Goal: Transaction & Acquisition: Purchase product/service

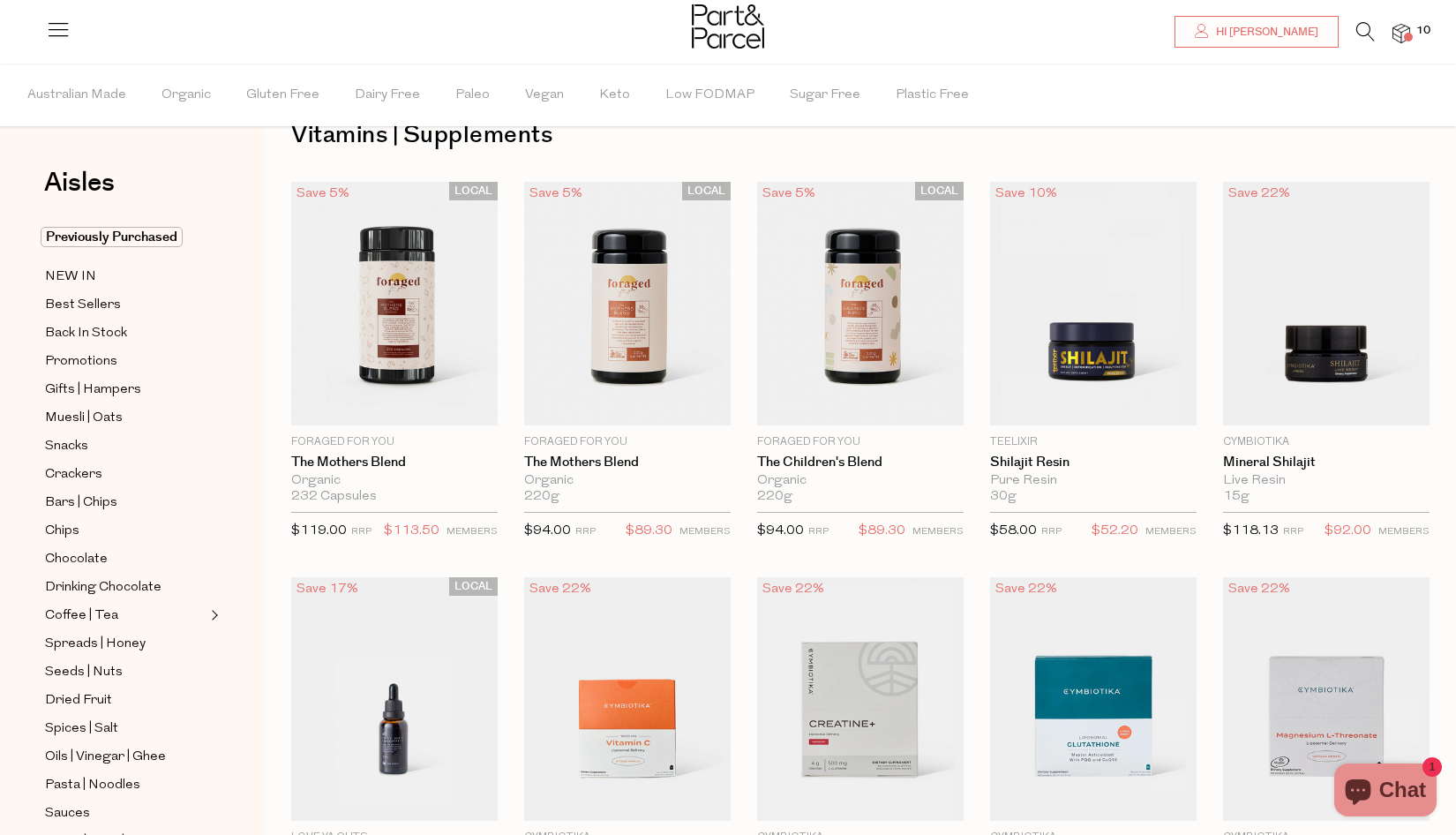
click at [1402, 31] on img at bounding box center [1401, 33] width 18 height 20
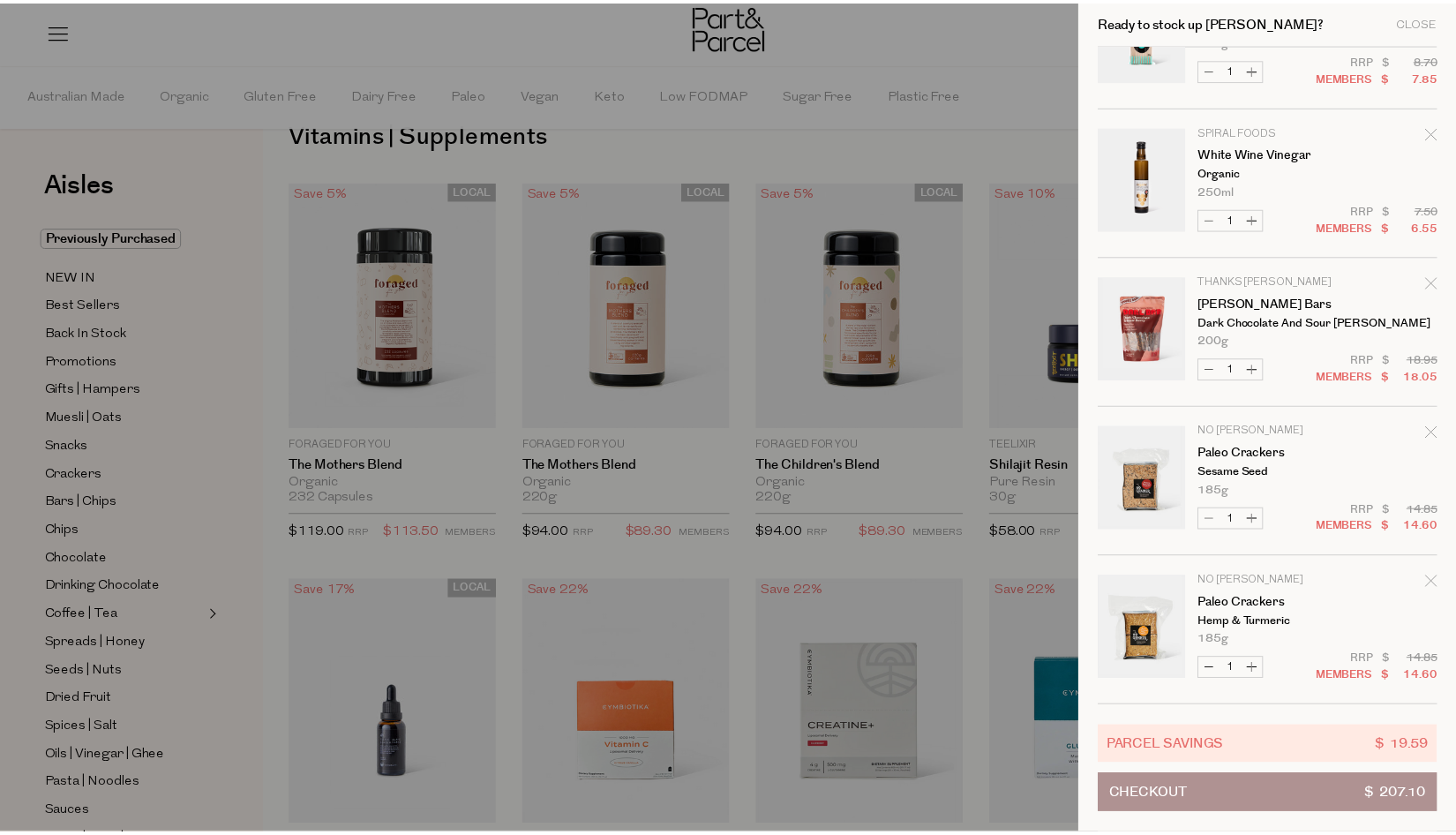
scroll to position [837, 0]
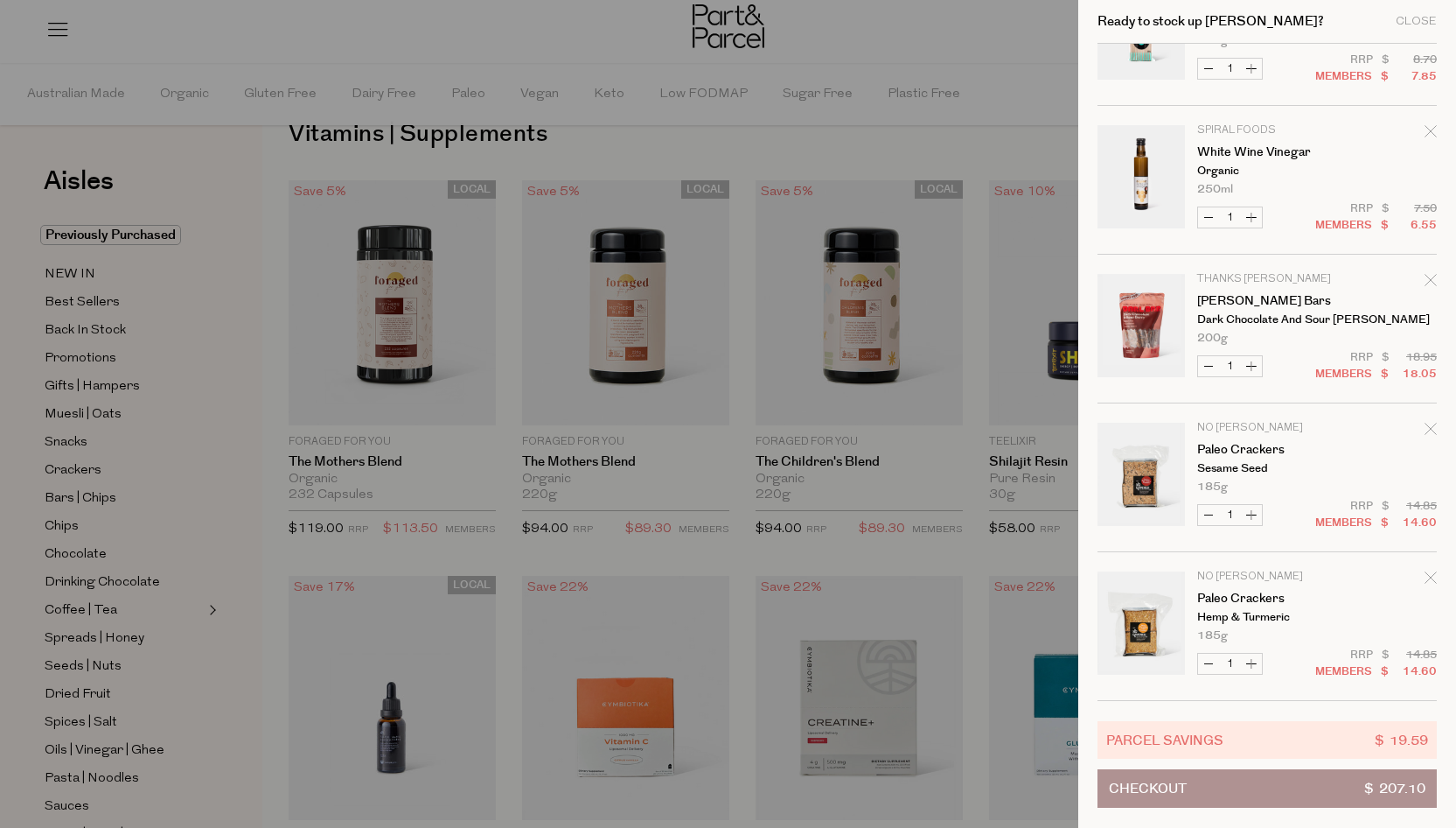
click at [853, 68] on div at bounding box center [728, 414] width 1456 height 828
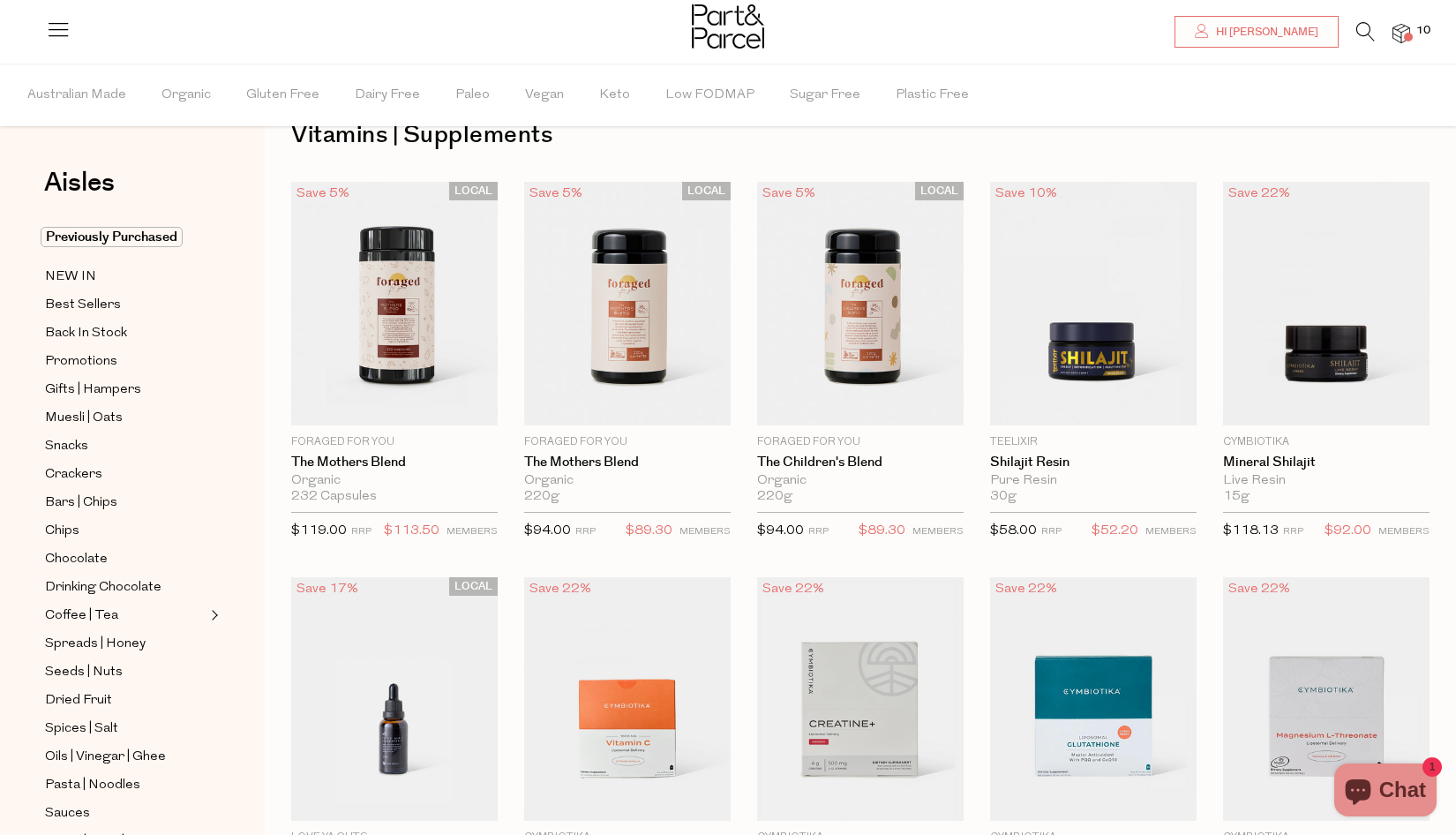
click at [1357, 29] on icon at bounding box center [1366, 31] width 19 height 19
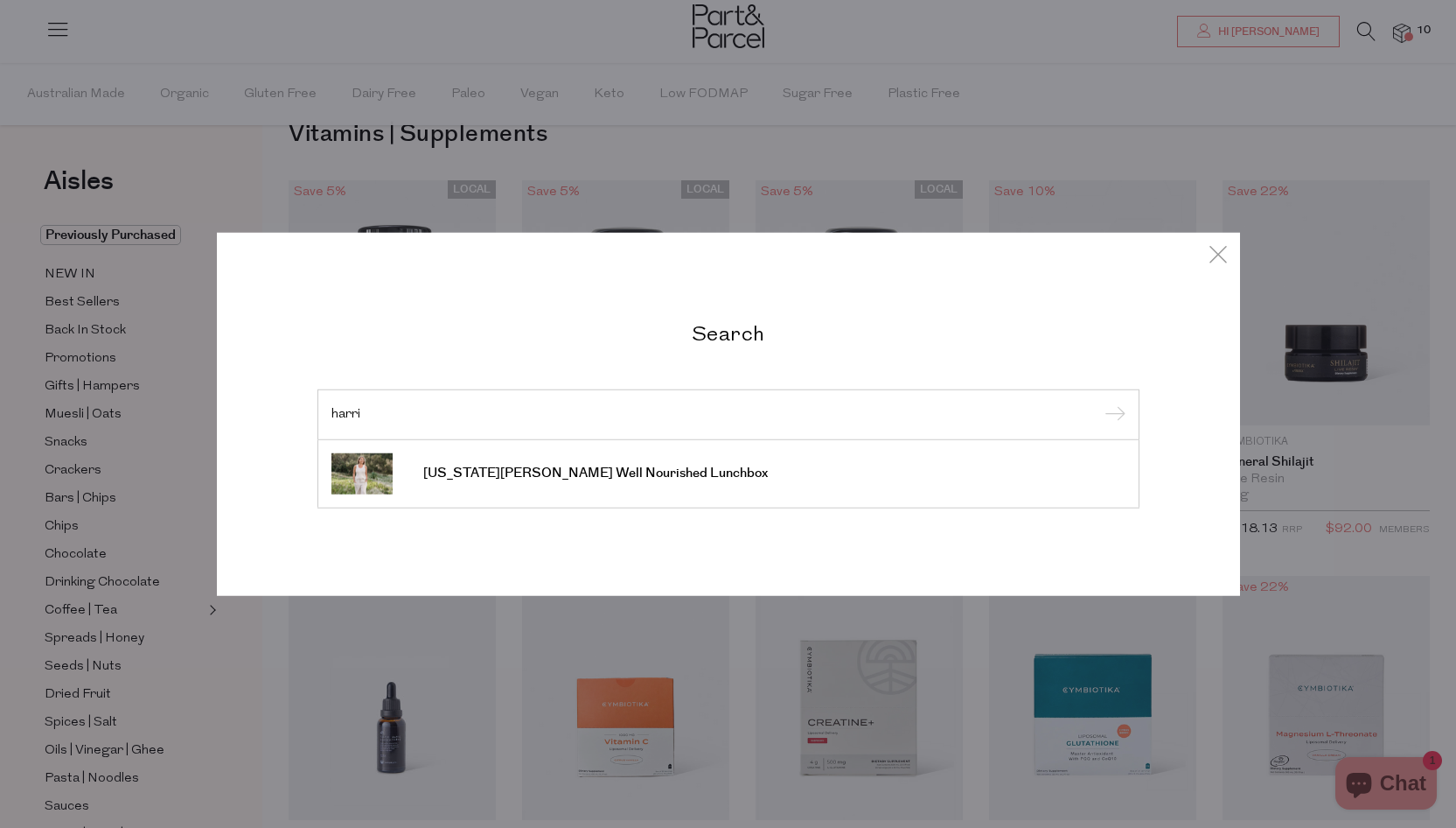
click at [158, 296] on div "Search harri [US_STATE][PERSON_NAME] Well Nourished Lunchbox" at bounding box center [728, 414] width 1456 height 828
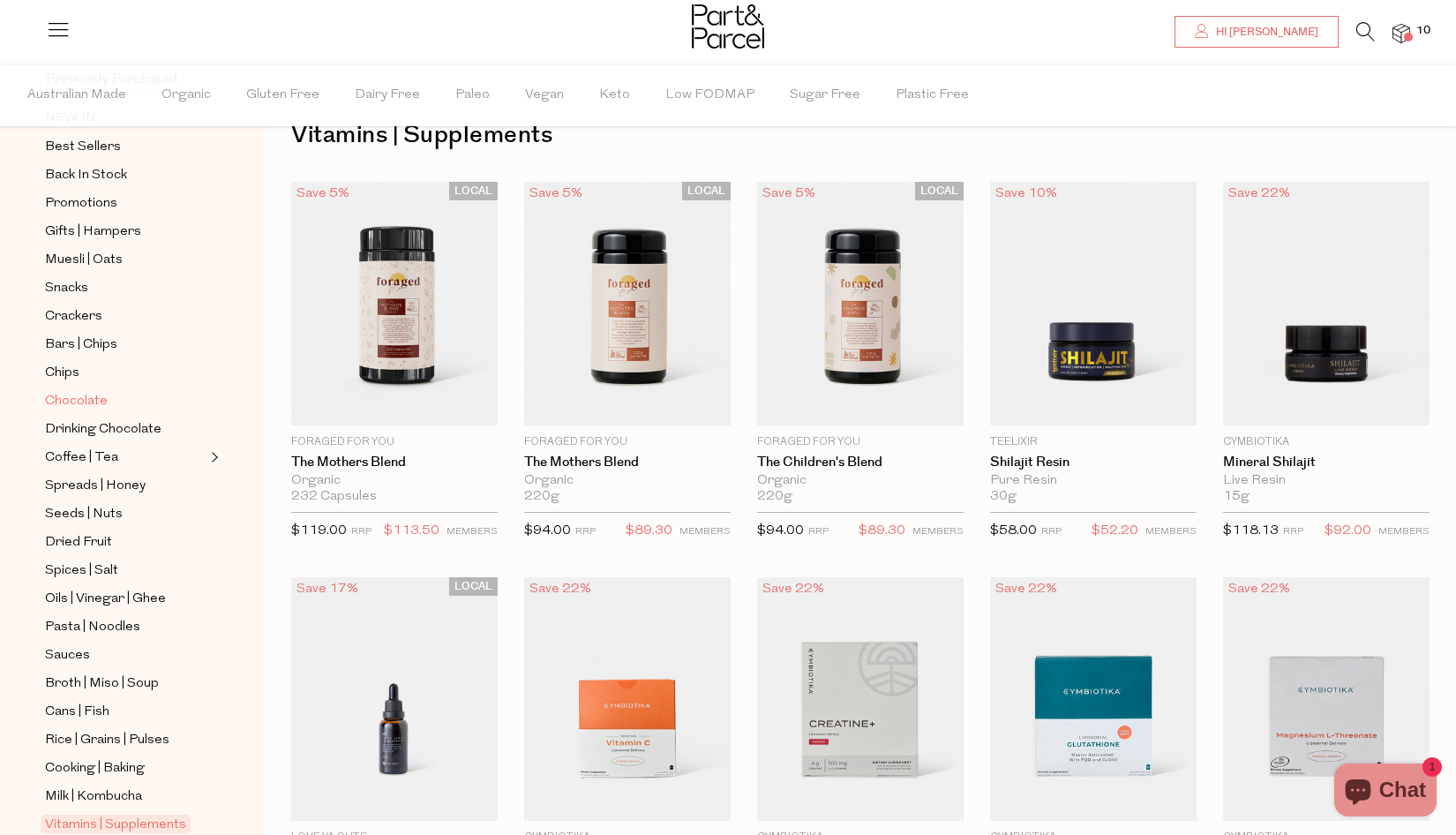
scroll to position [161, 0]
click at [98, 560] on span "Spices | Salt" at bounding box center [81, 567] width 73 height 21
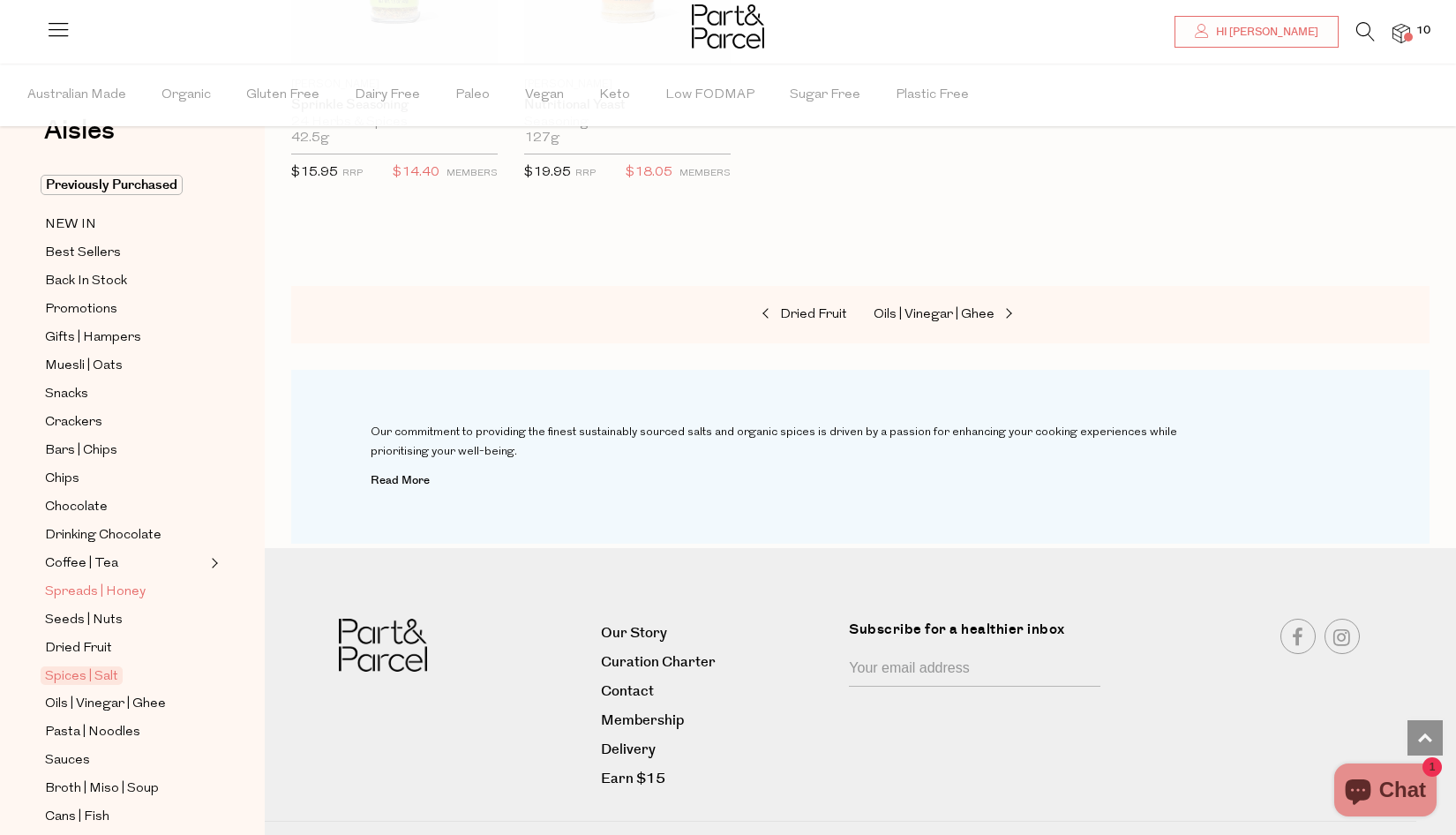
scroll to position [76, 0]
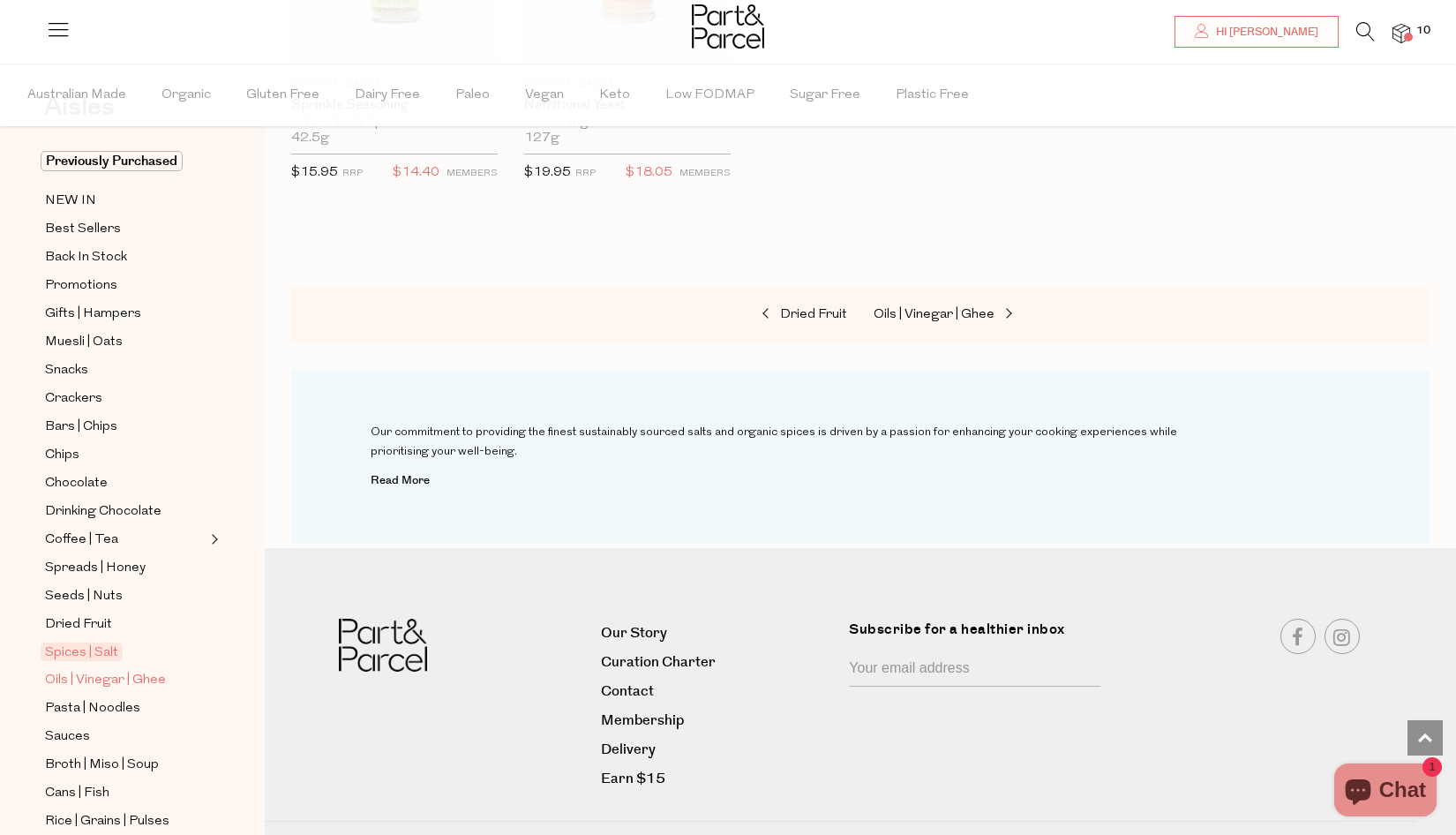
click at [130, 681] on span "Oils | Vinegar | Ghee" at bounding box center [104, 680] width 121 height 21
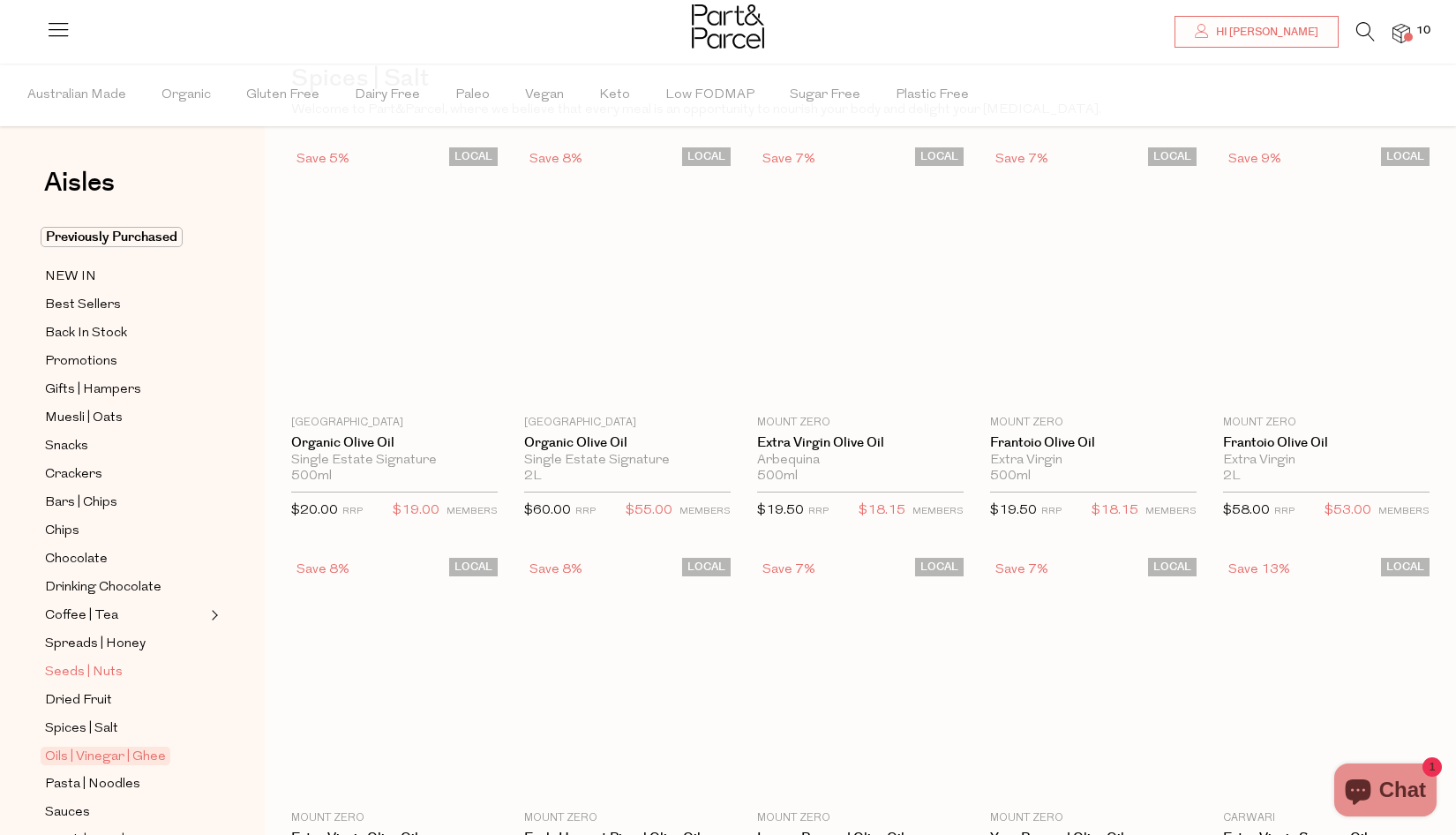
scroll to position [9, 0]
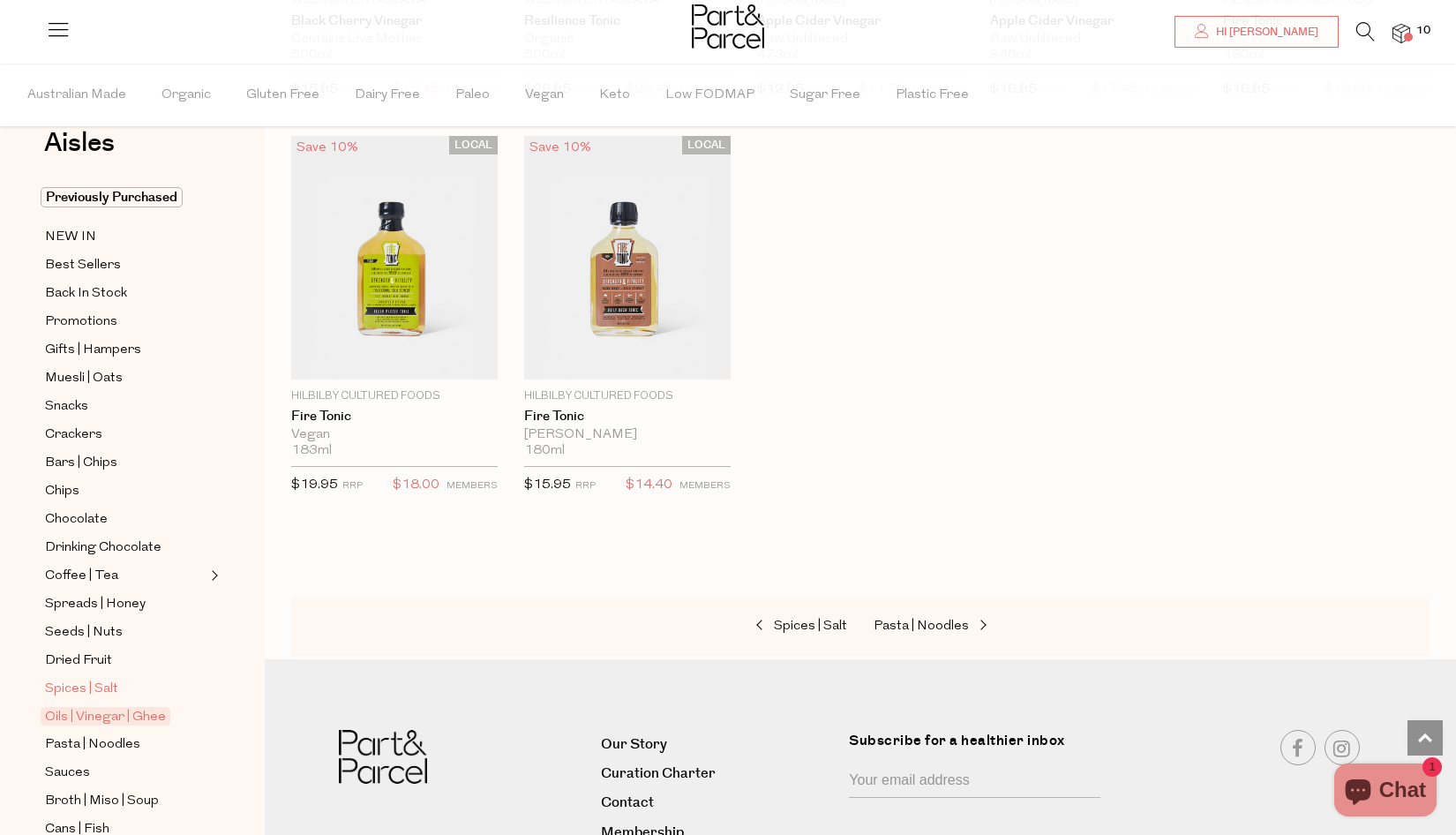
scroll to position [50, 0]
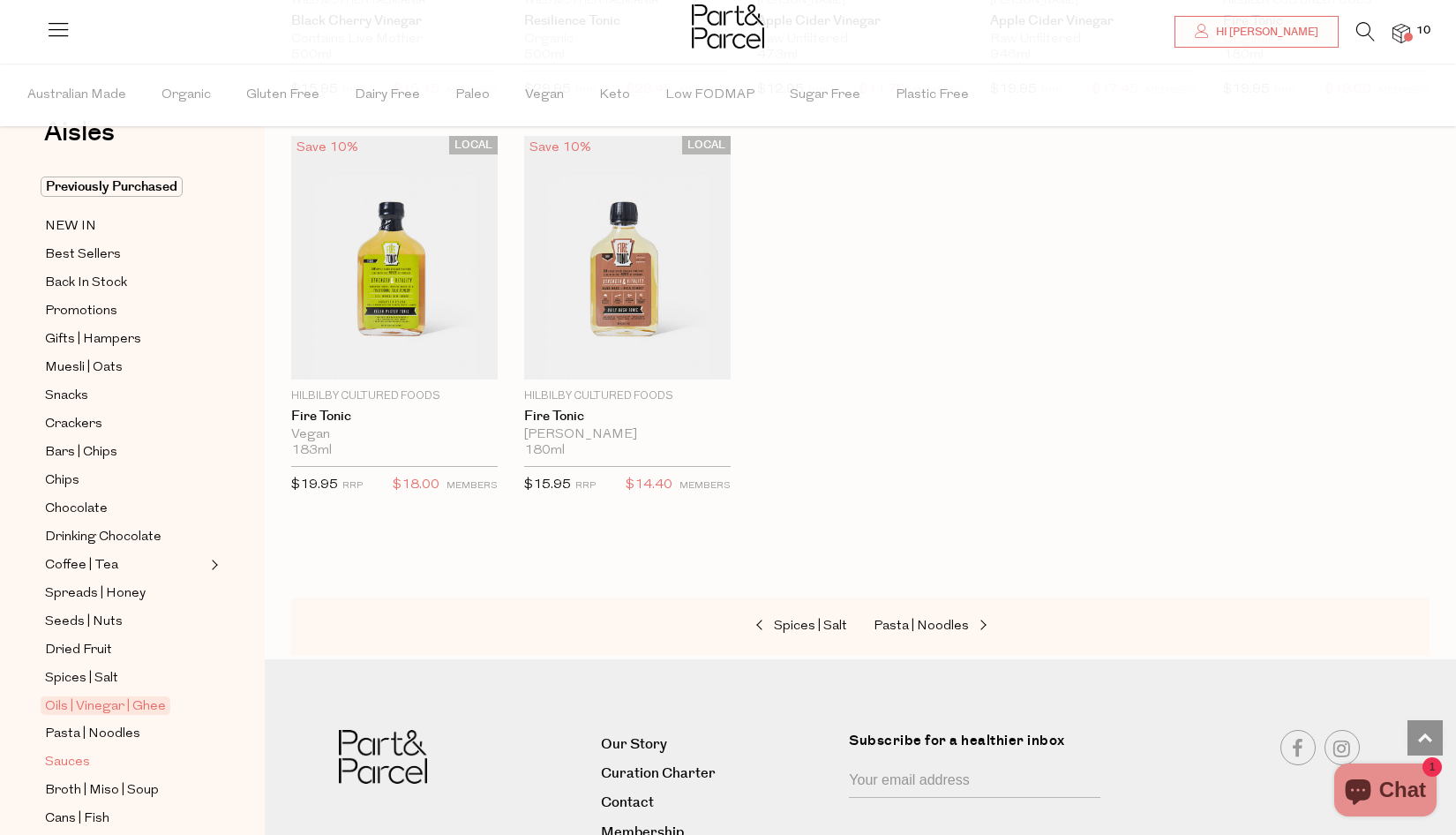
click at [72, 764] on span "Sauces" at bounding box center [66, 762] width 45 height 21
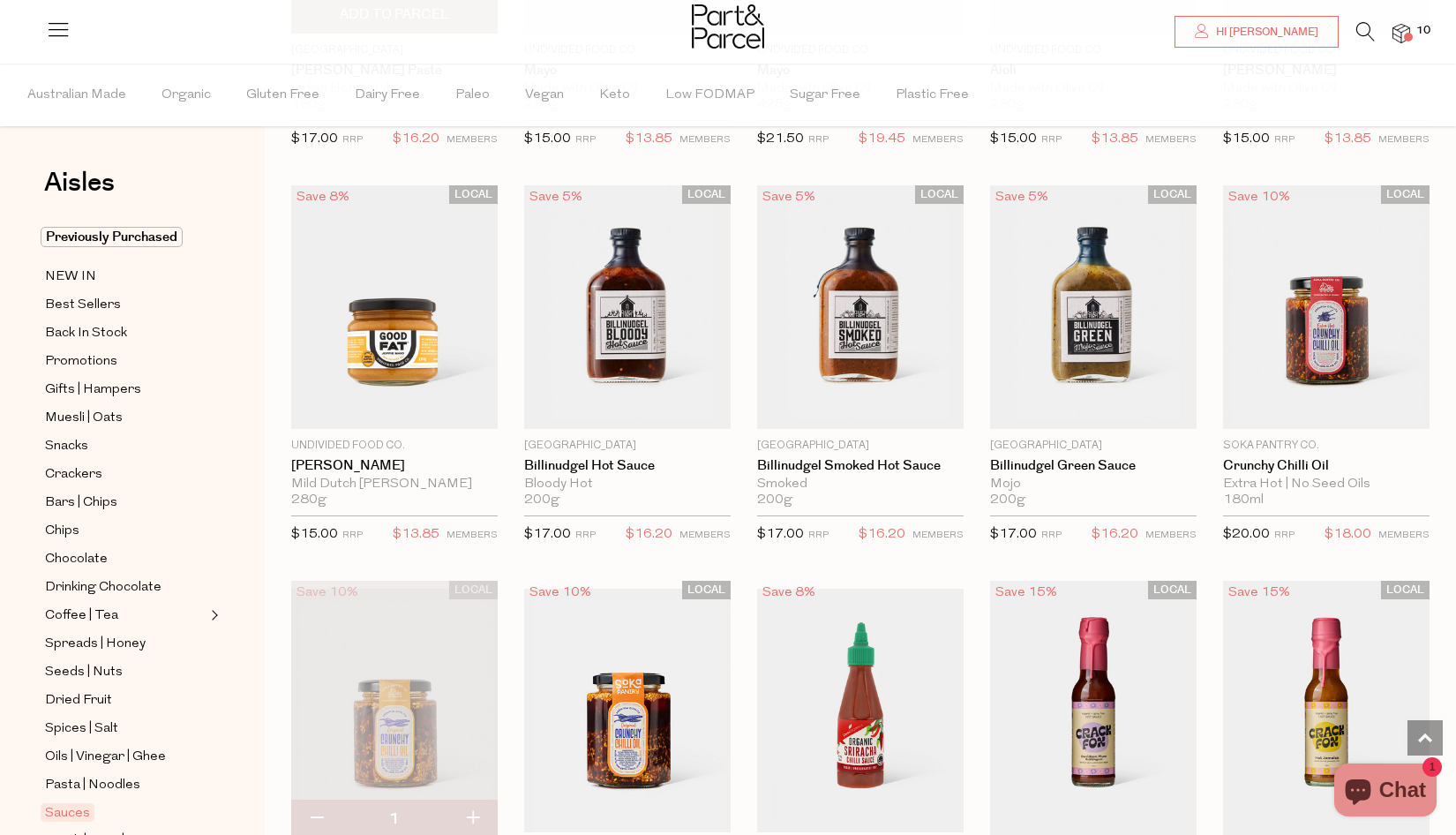
scroll to position [1627, 0]
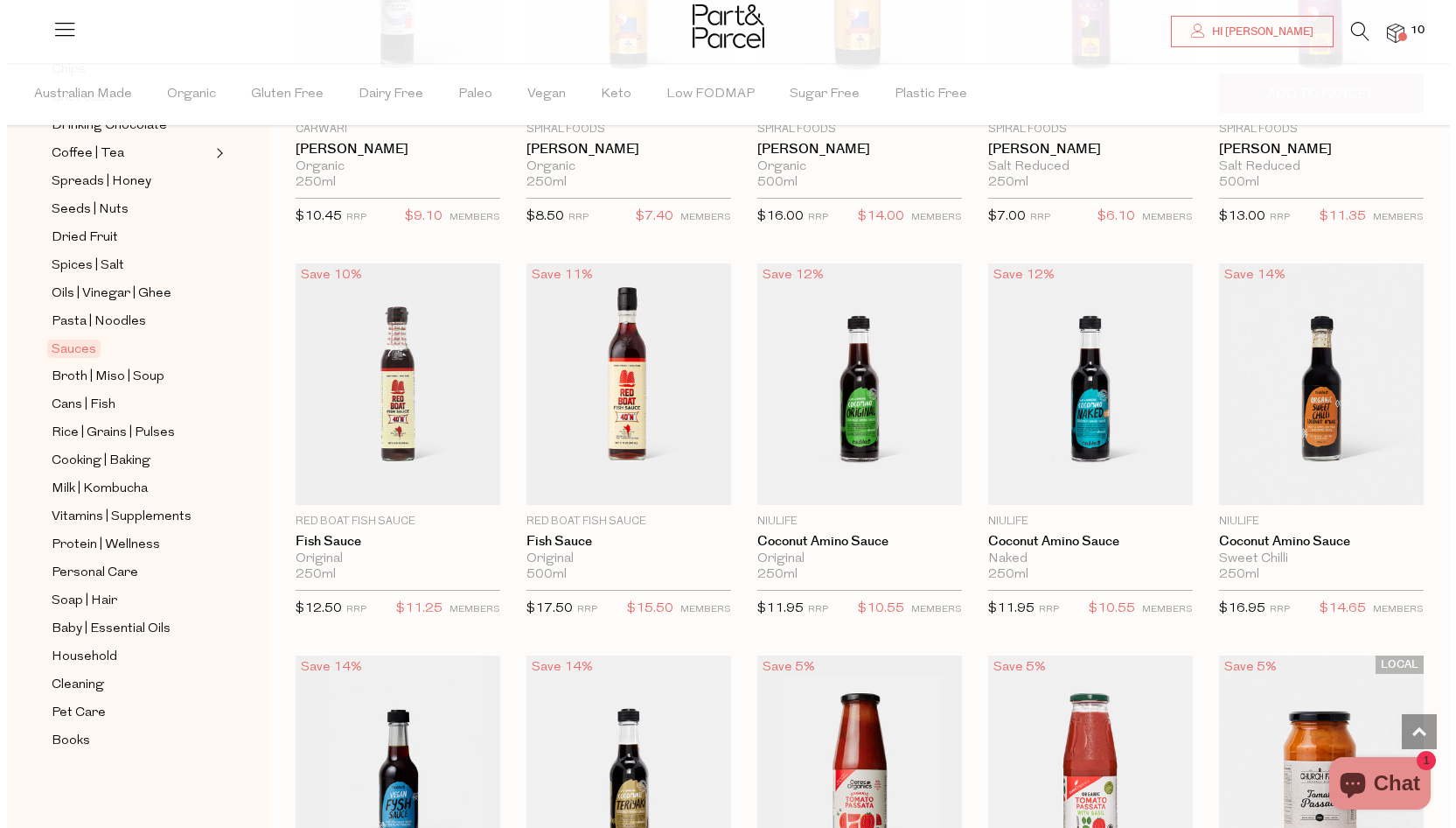
scroll to position [3911, 0]
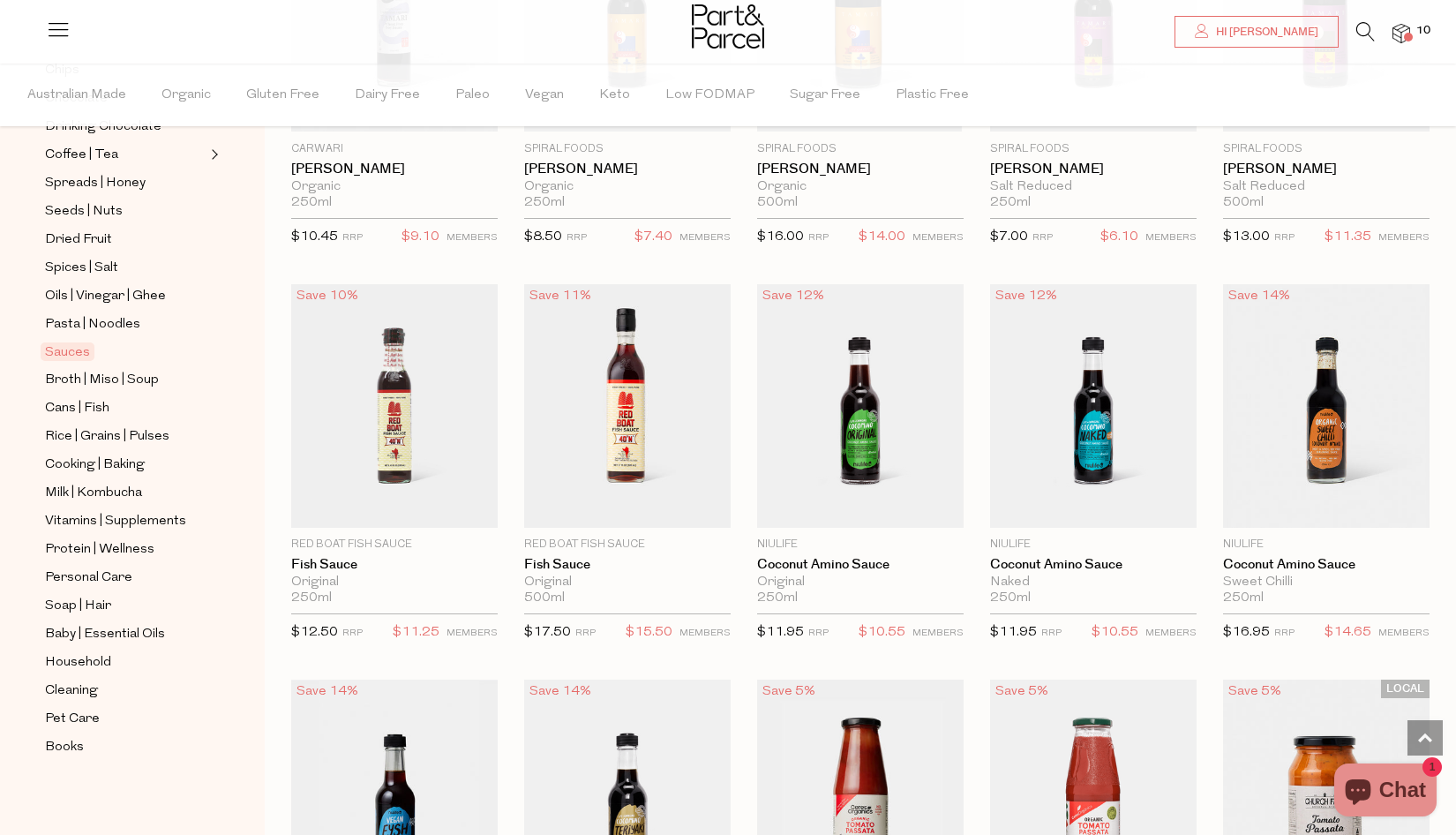
click at [1363, 35] on icon at bounding box center [1366, 31] width 19 height 19
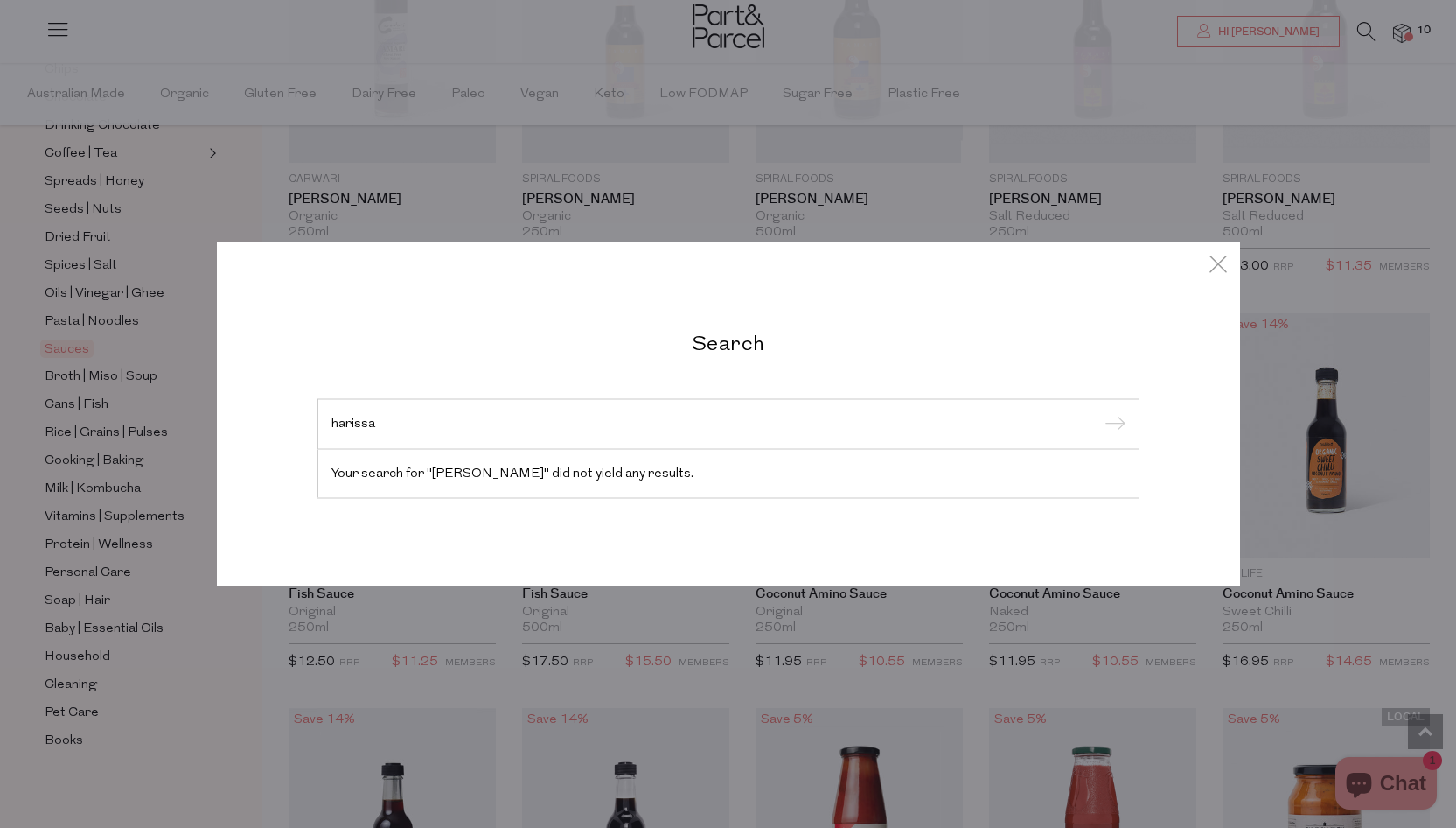
type input "harissa"
click at [1112, 425] on input "submit" at bounding box center [1113, 425] width 26 height 26
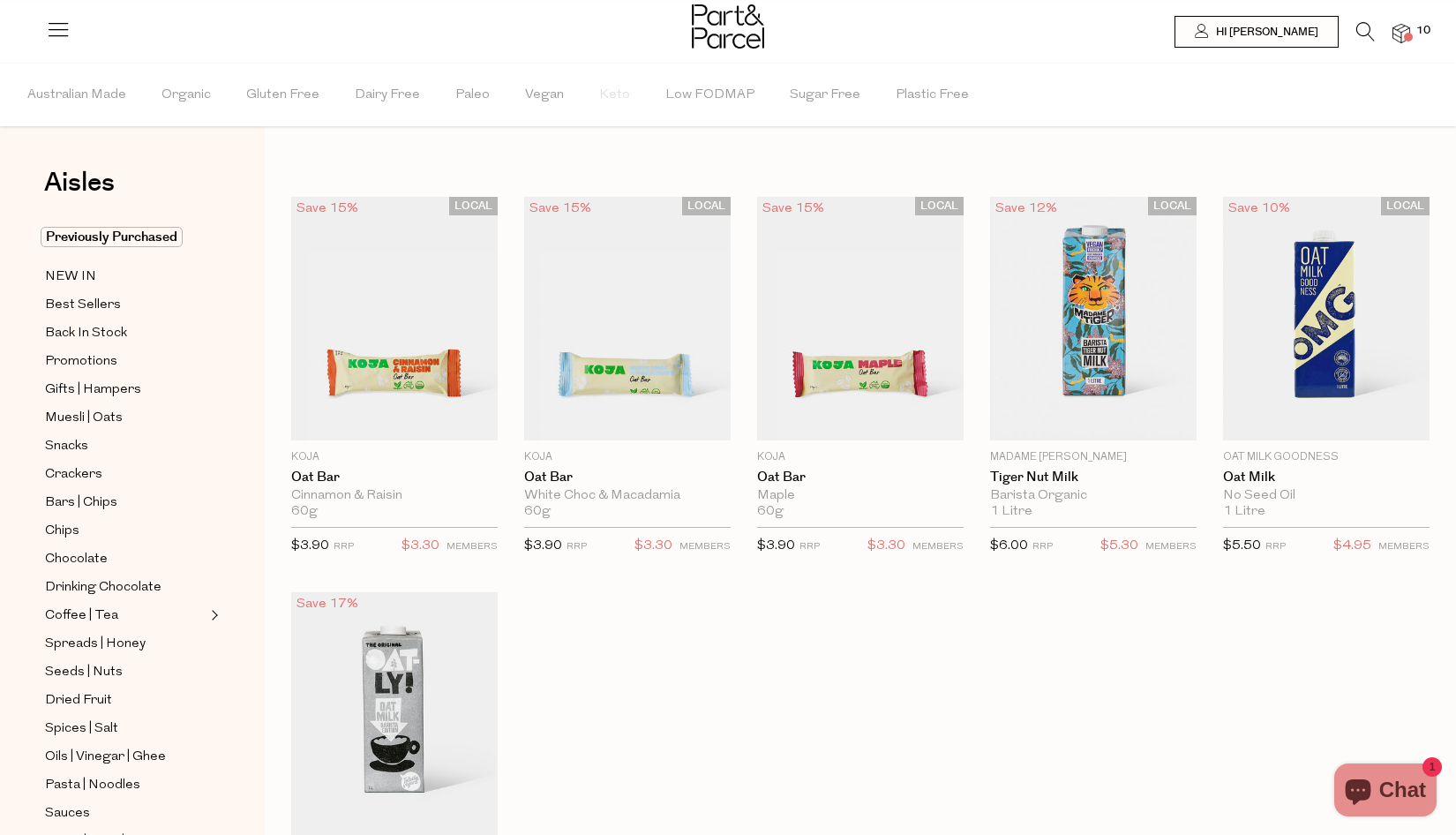
click at [1405, 33] on span at bounding box center [1408, 36] width 9 height 9
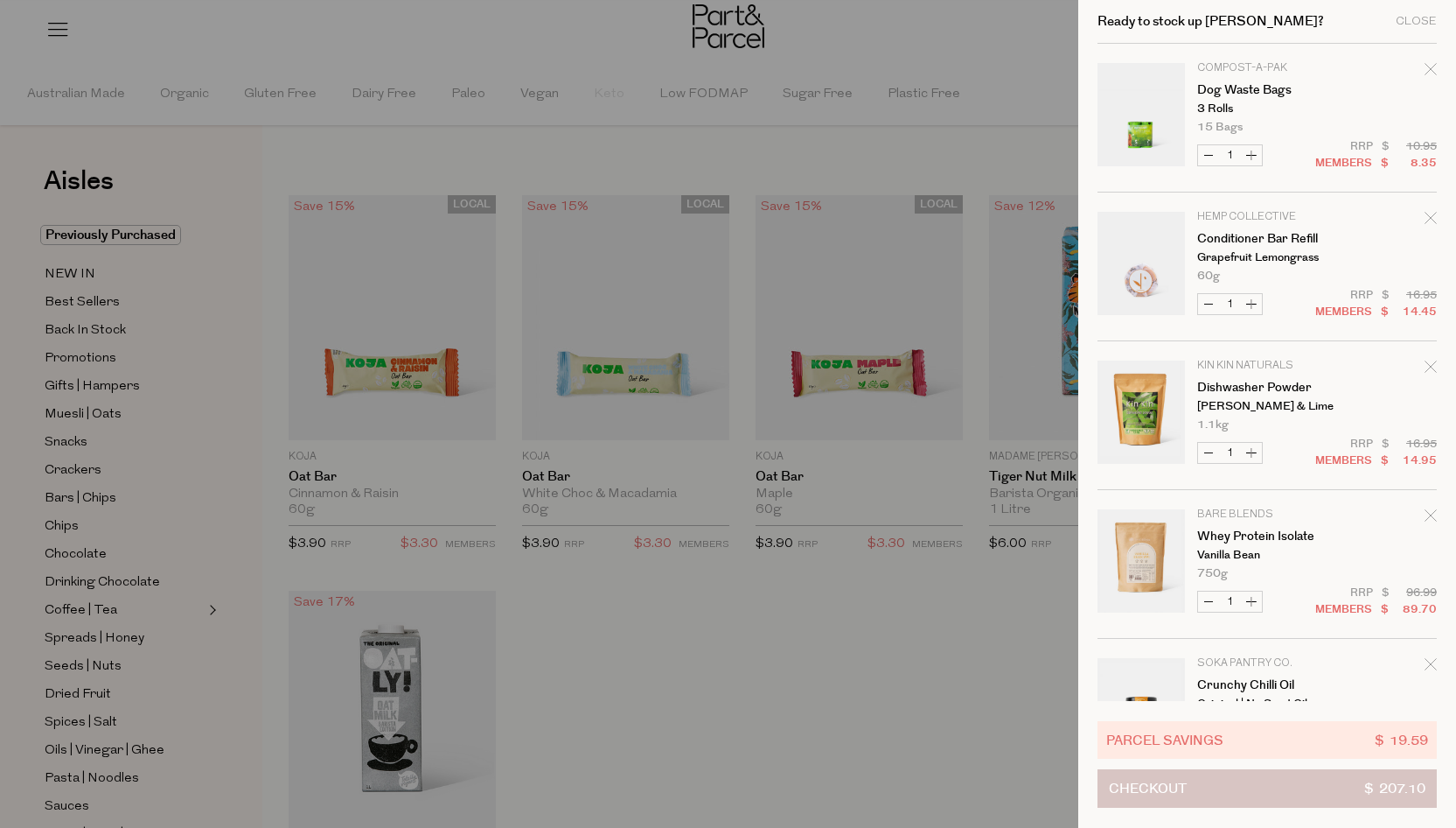
click at [1229, 782] on button "Checkout $ 207.10" at bounding box center [1267, 788] width 340 height 39
